Goal: Register for event/course

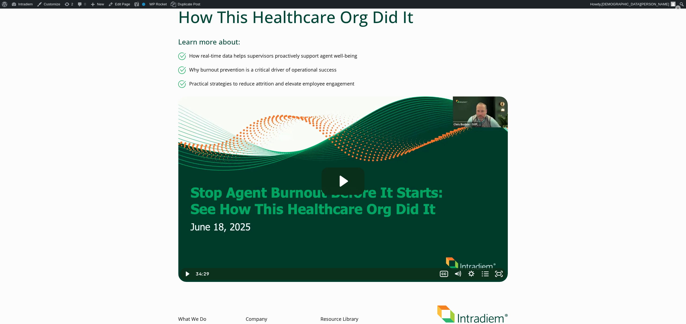
scroll to position [166, 0]
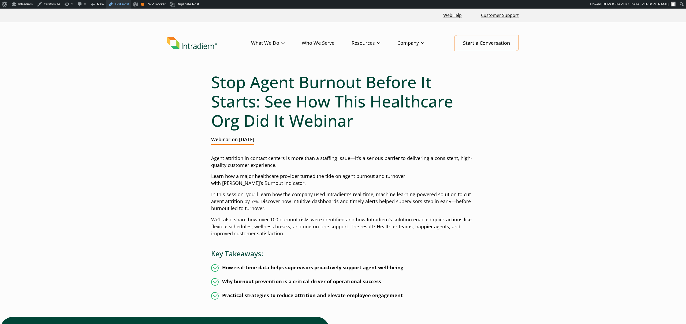
click at [122, 4] on link "Edit Post" at bounding box center [118, 4] width 25 height 9
